Goal: Information Seeking & Learning: Find specific fact

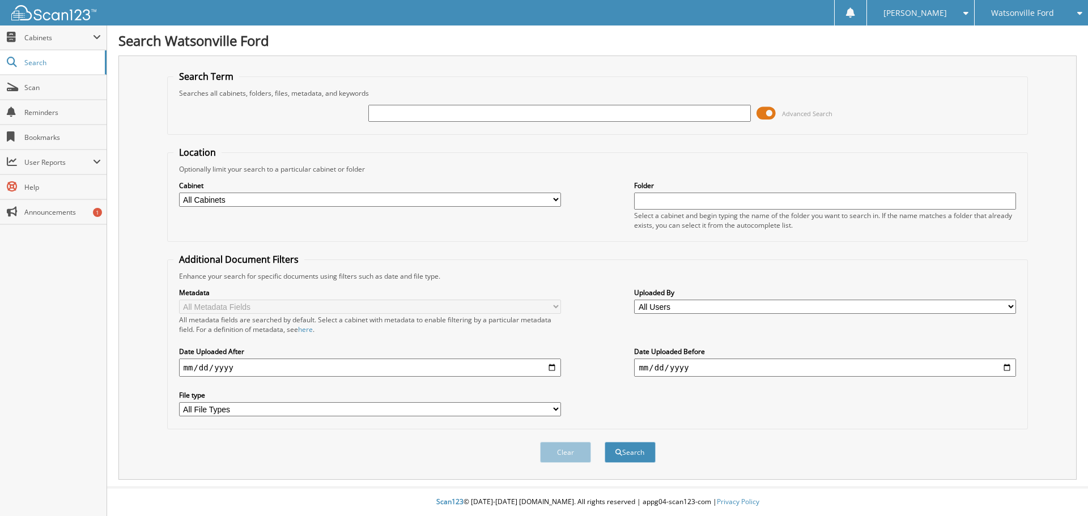
click at [403, 111] on input "text" at bounding box center [559, 113] width 382 height 17
type input "7"
type input "48528"
click at [604, 442] on button "Search" at bounding box center [629, 452] width 51 height 21
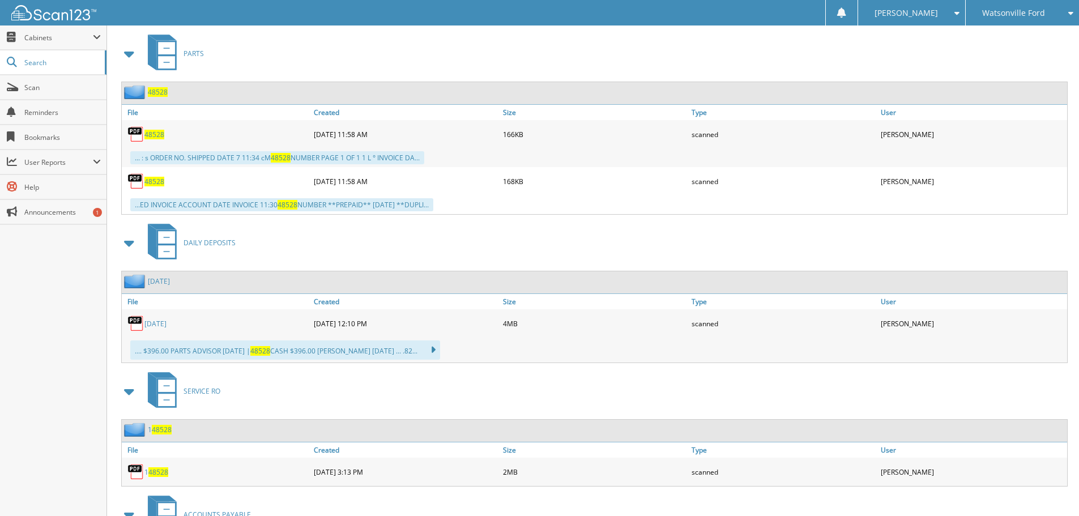
scroll to position [510, 0]
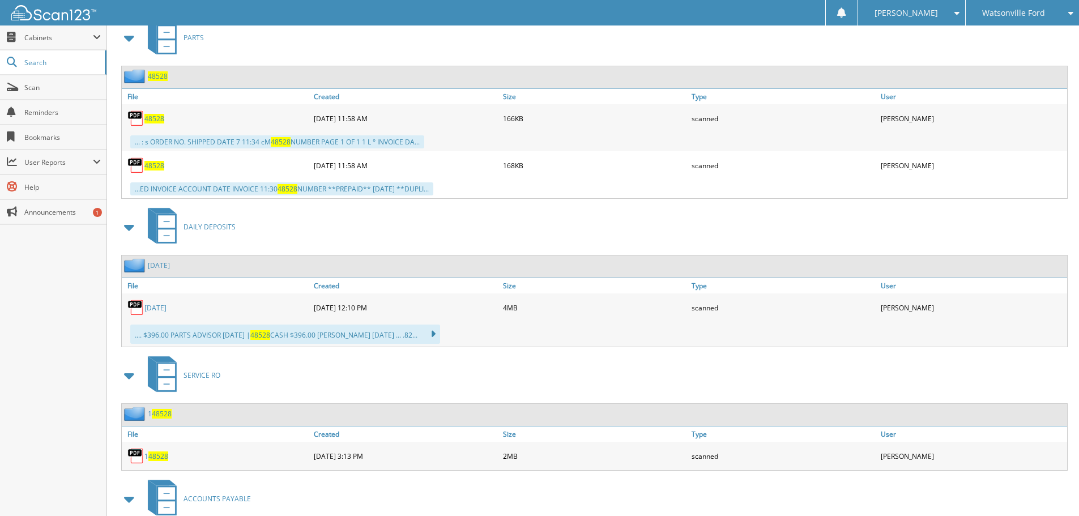
click at [149, 310] on link "1/22/2025" at bounding box center [155, 308] width 22 height 10
